Goal: Find contact information: Find contact information

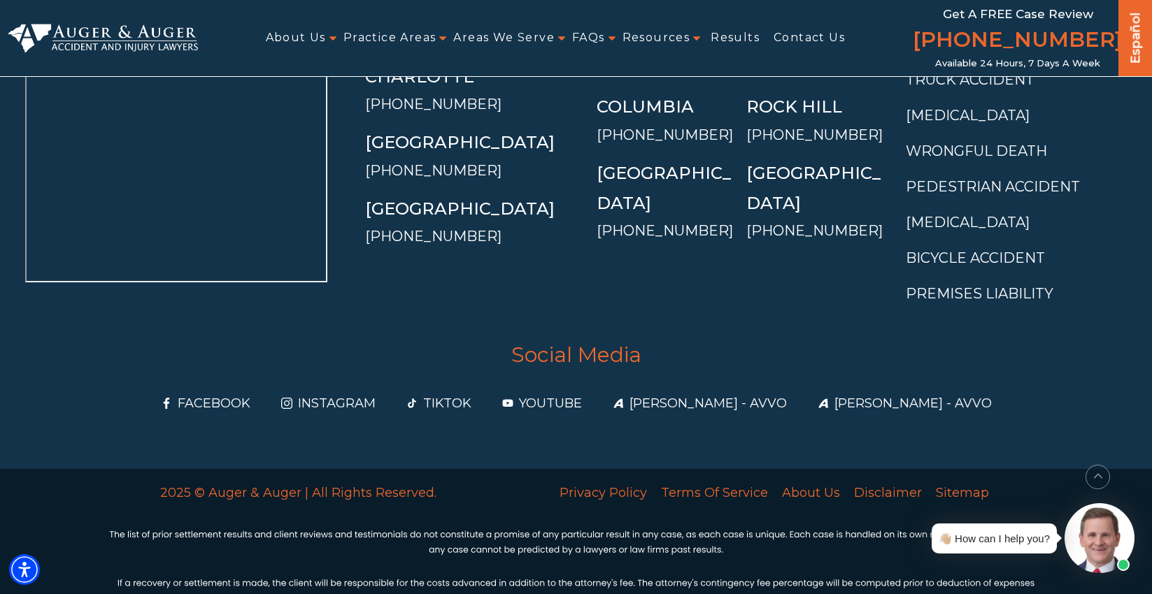
scroll to position [5341, 0]
